Goal: Navigation & Orientation: Find specific page/section

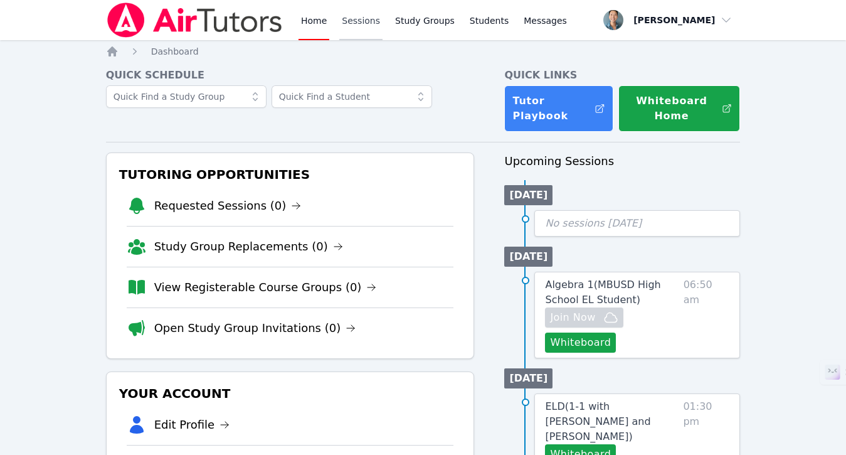
click at [352, 20] on link "Sessions" at bounding box center [360, 20] width 43 height 40
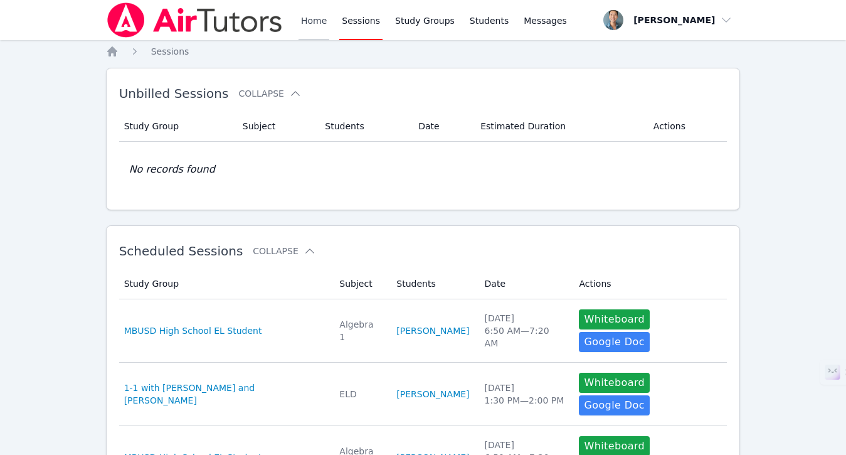
click at [309, 28] on link "Home" at bounding box center [314, 20] width 31 height 40
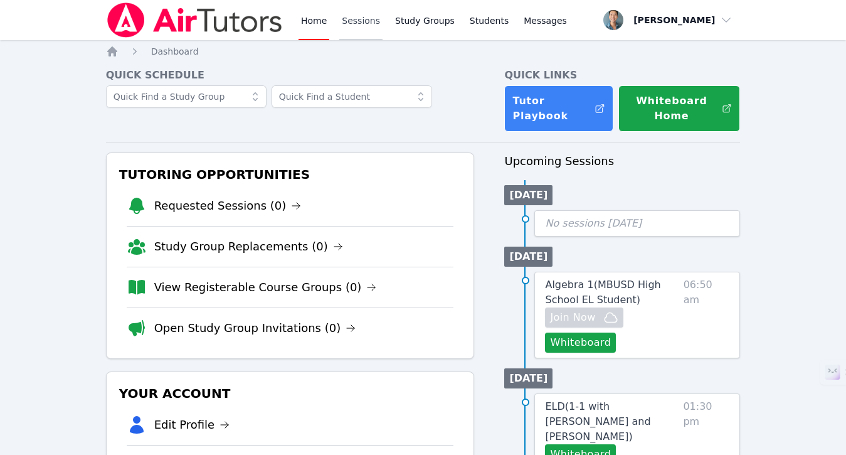
click at [355, 27] on link "Sessions" at bounding box center [360, 20] width 43 height 40
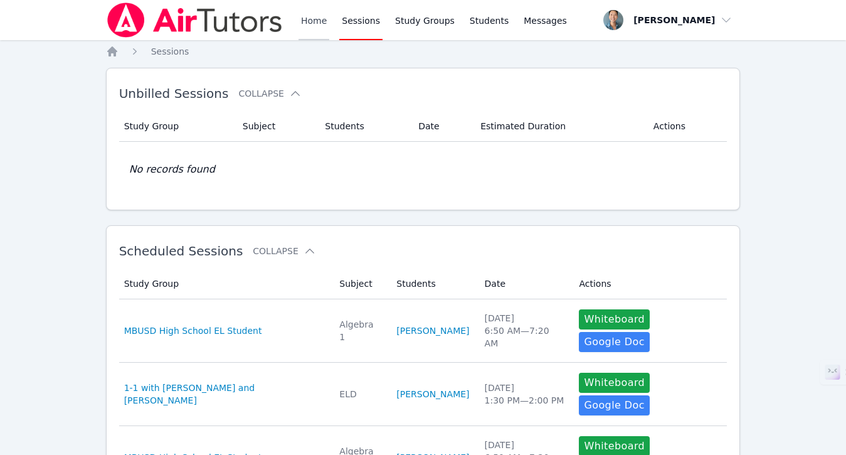
click at [315, 26] on link "Home" at bounding box center [314, 20] width 31 height 40
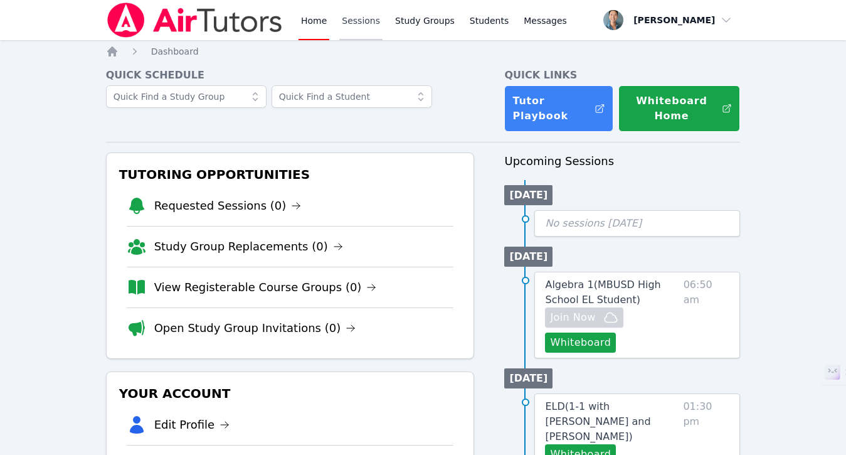
click at [357, 23] on link "Sessions" at bounding box center [360, 20] width 43 height 40
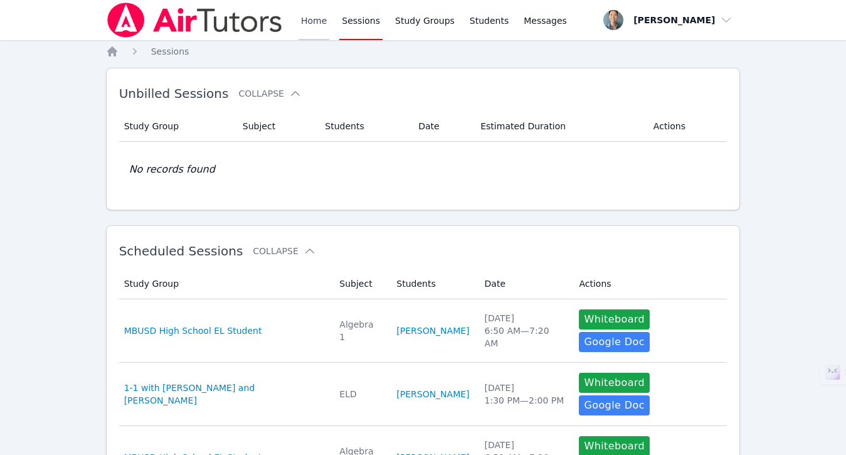
click at [309, 23] on link "Home" at bounding box center [314, 20] width 31 height 40
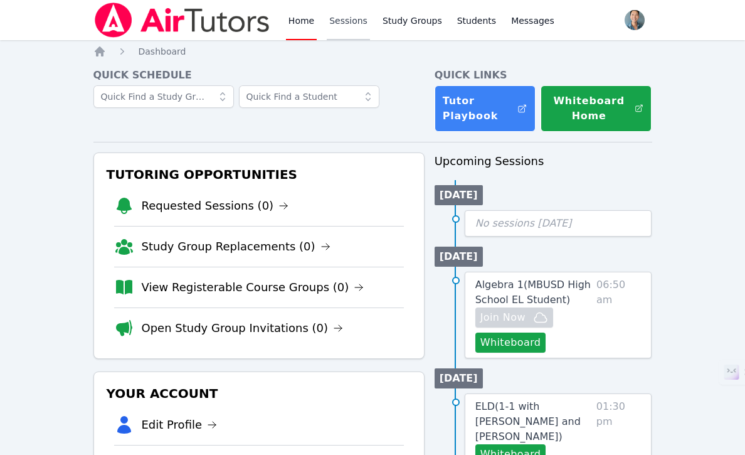
click at [339, 18] on link "Sessions" at bounding box center [348, 20] width 43 height 40
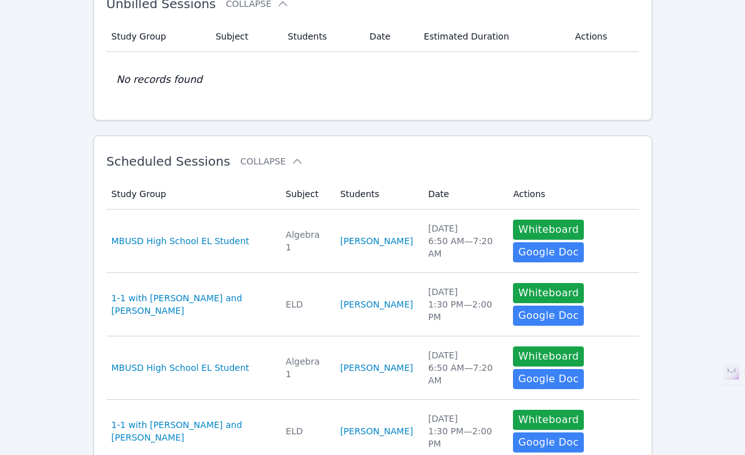
scroll to position [230, 0]
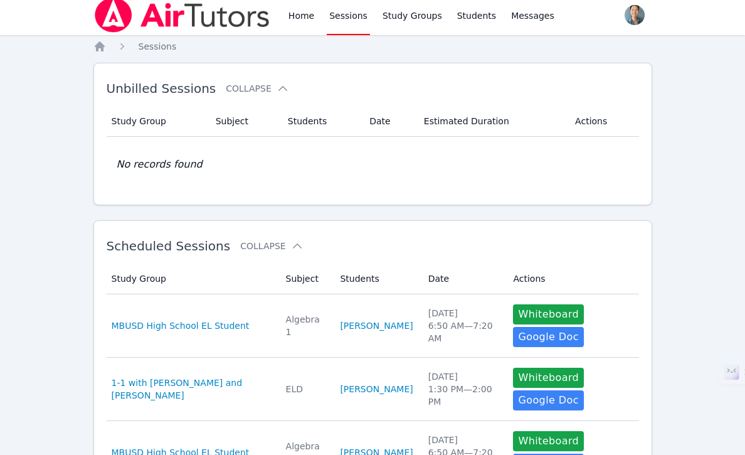
scroll to position [0, 0]
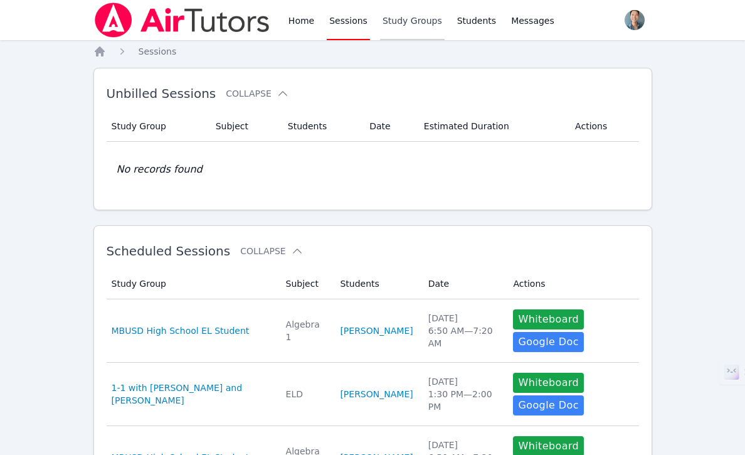
click at [402, 26] on link "Study Groups" at bounding box center [412, 20] width 65 height 40
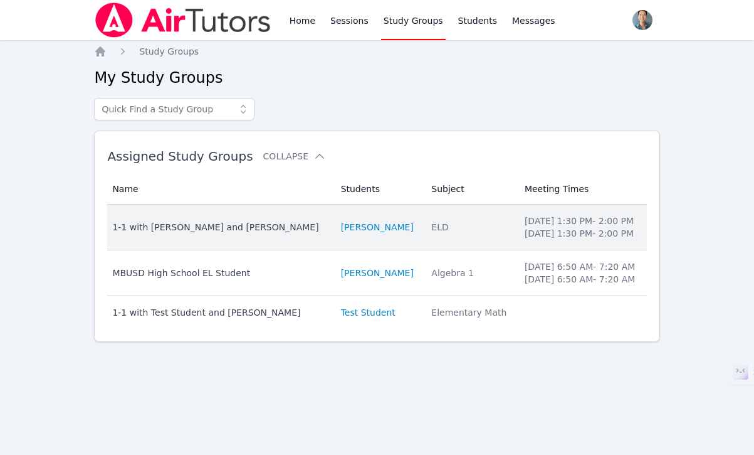
click at [256, 225] on div "1-1 with [PERSON_NAME] and [PERSON_NAME]" at bounding box center [218, 227] width 213 height 13
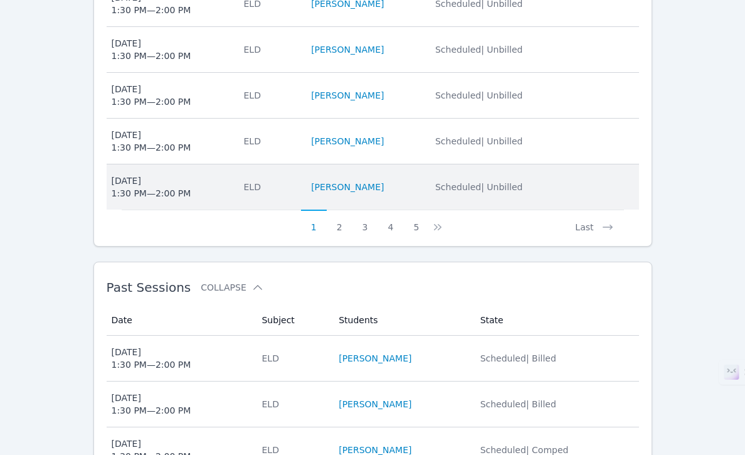
scroll to position [905, 0]
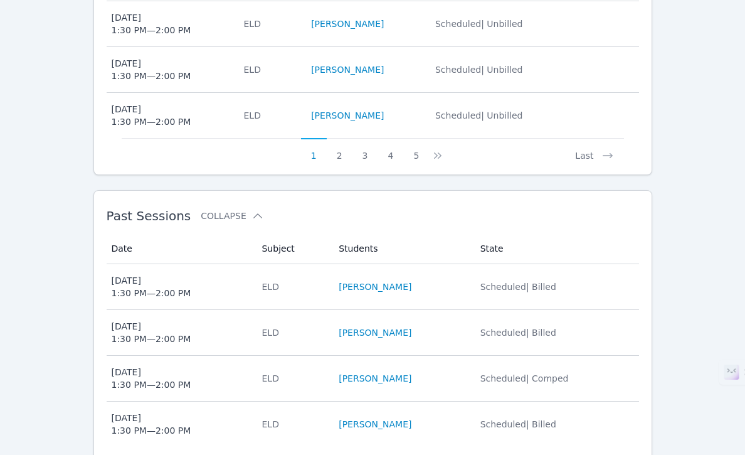
click at [539, 373] on span "Scheduled | Comped" at bounding box center [524, 378] width 88 height 10
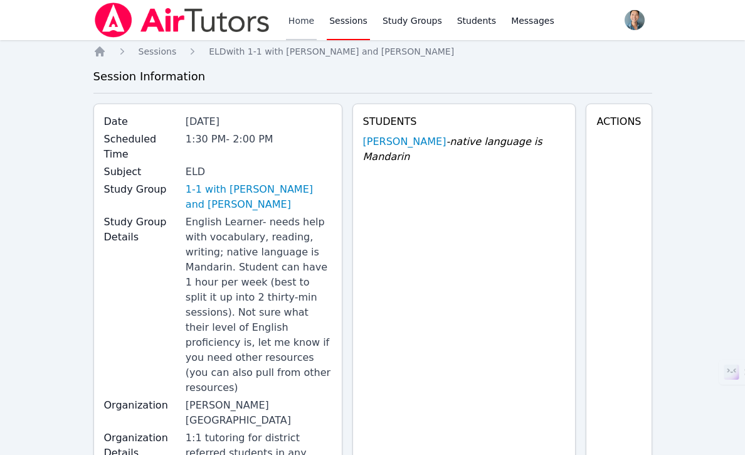
click at [306, 16] on link "Home" at bounding box center [301, 20] width 31 height 40
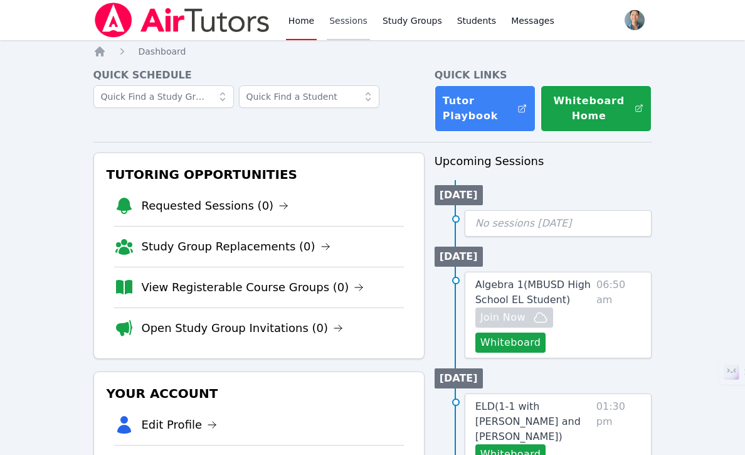
click at [347, 32] on link "Sessions" at bounding box center [348, 20] width 43 height 40
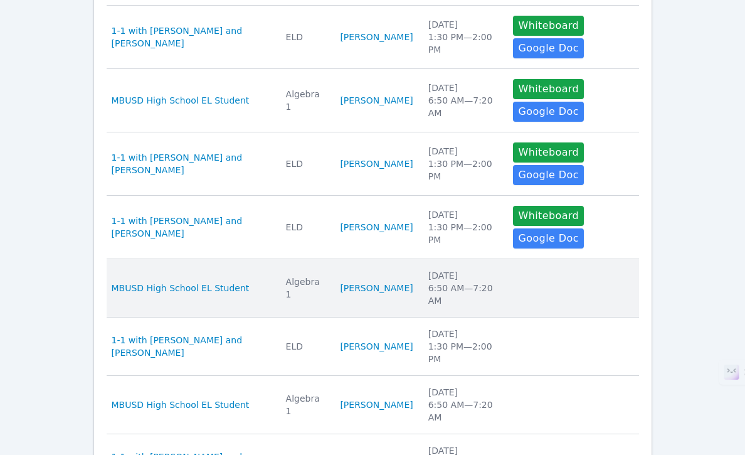
scroll to position [431, 0]
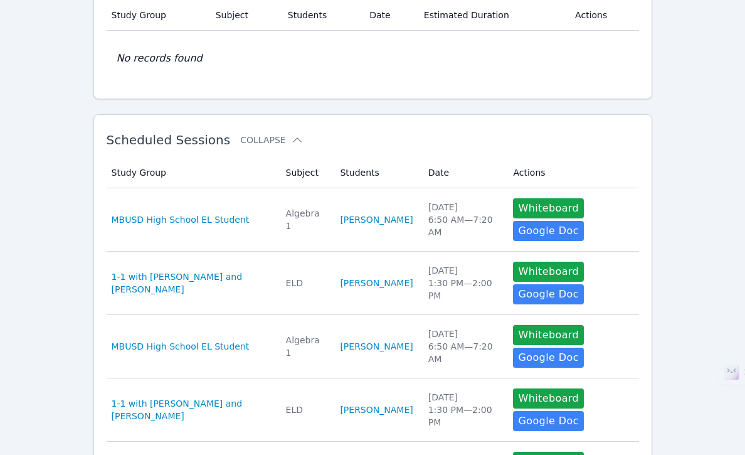
scroll to position [0, 0]
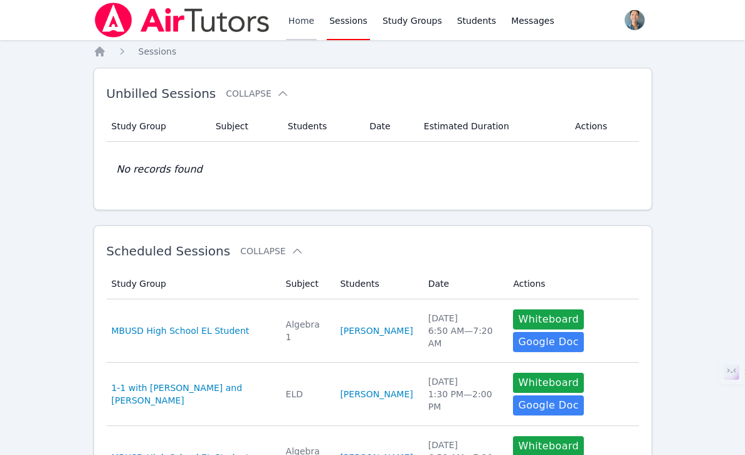
click at [303, 16] on link "Home" at bounding box center [301, 20] width 31 height 40
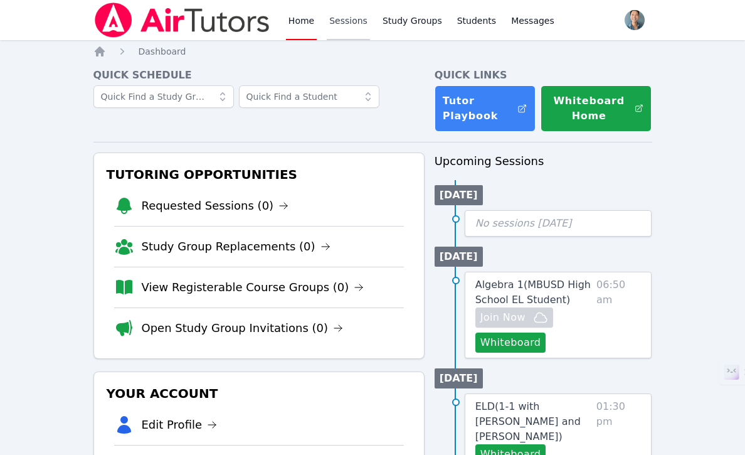
click at [341, 23] on link "Sessions" at bounding box center [348, 20] width 43 height 40
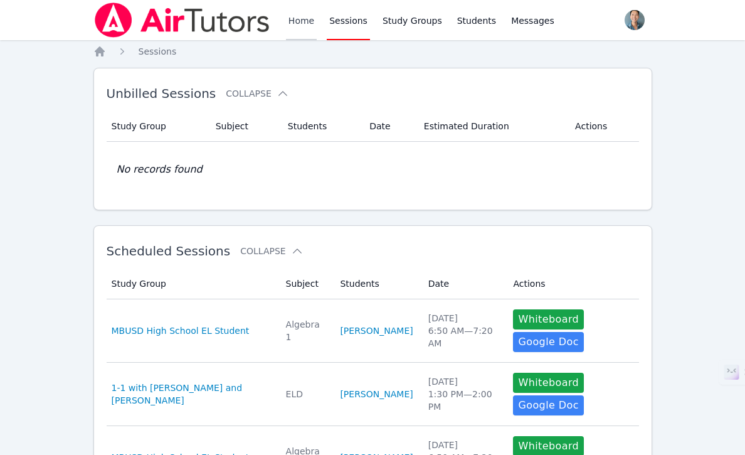
click at [309, 21] on link "Home" at bounding box center [301, 20] width 31 height 40
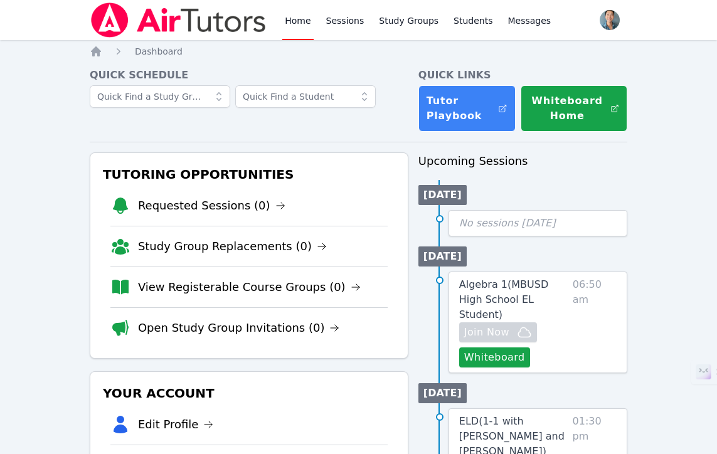
click at [306, 24] on link "Home" at bounding box center [297, 20] width 31 height 40
click at [325, 24] on link "Sessions" at bounding box center [345, 20] width 43 height 40
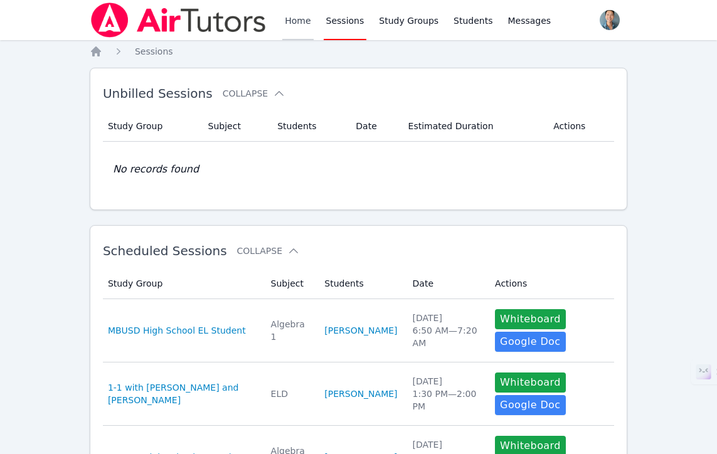
click at [300, 23] on link "Home" at bounding box center [297, 20] width 31 height 40
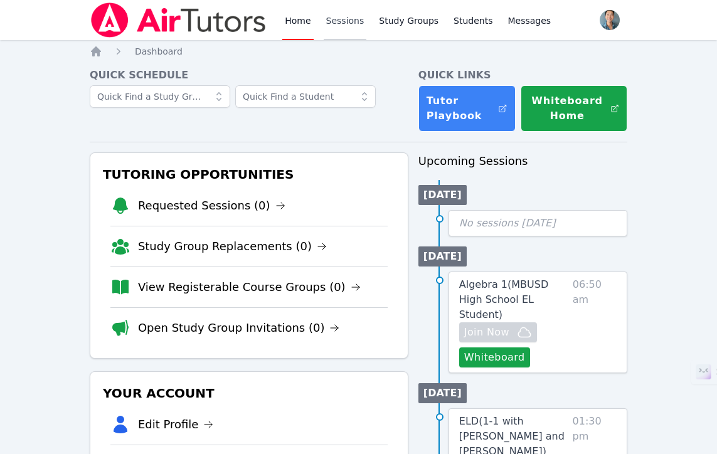
click at [336, 24] on link "Sessions" at bounding box center [345, 20] width 43 height 40
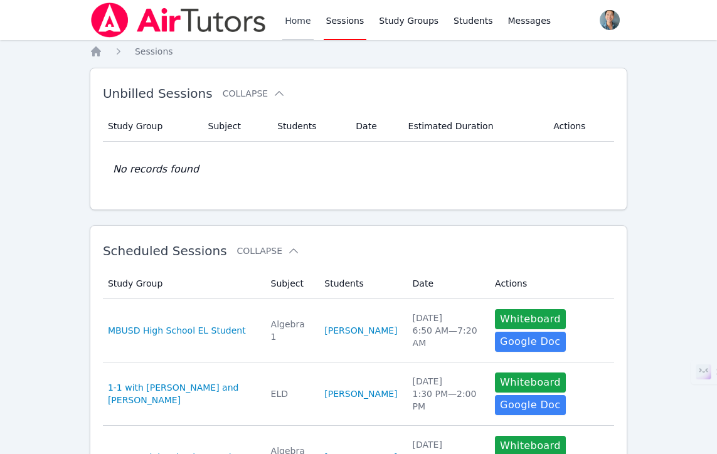
click at [293, 24] on link "Home" at bounding box center [297, 20] width 31 height 40
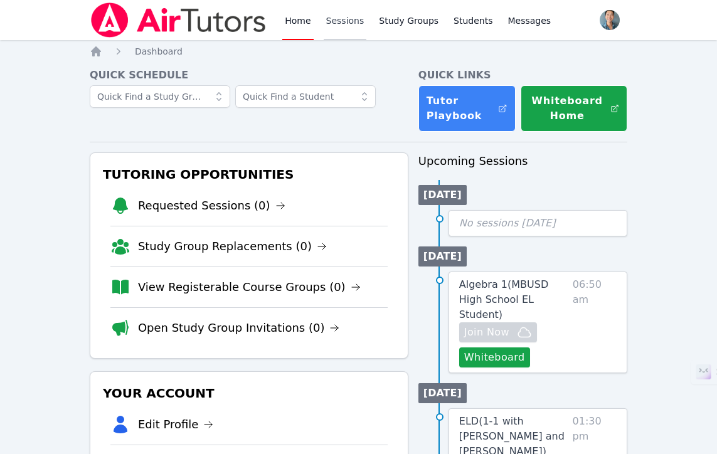
click at [342, 28] on link "Sessions" at bounding box center [345, 20] width 43 height 40
